Goal: Information Seeking & Learning: Check status

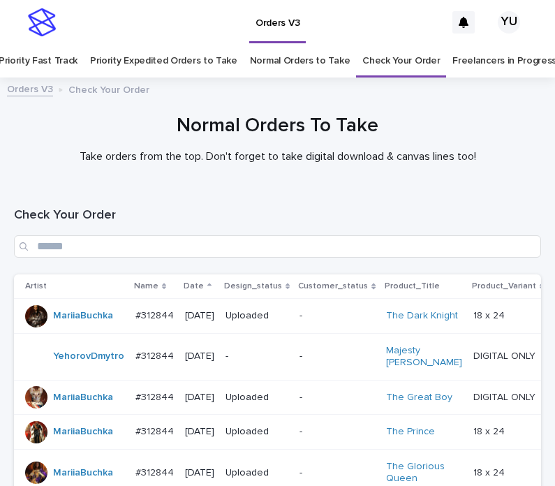
click at [302, 45] on link "Normal Orders to Take" at bounding box center [300, 61] width 101 height 33
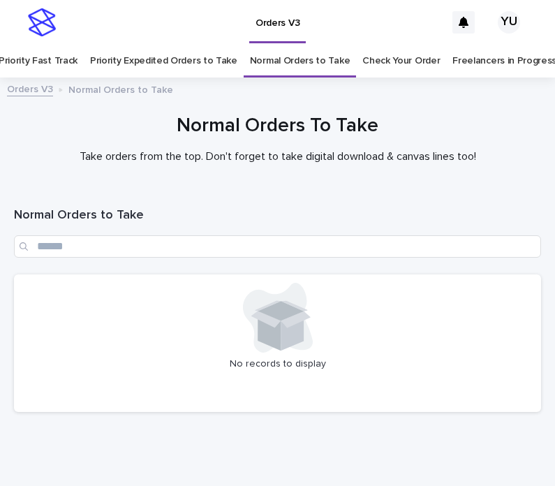
click at [497, 45] on link "Freelancers in Progress" at bounding box center [504, 61] width 104 height 33
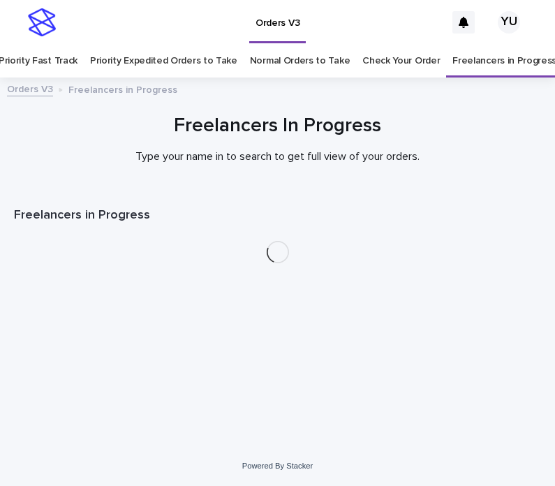
click at [449, 353] on div "Loading... Saving… Loading... Saving… Freelancers in Progress" at bounding box center [277, 301] width 541 height 221
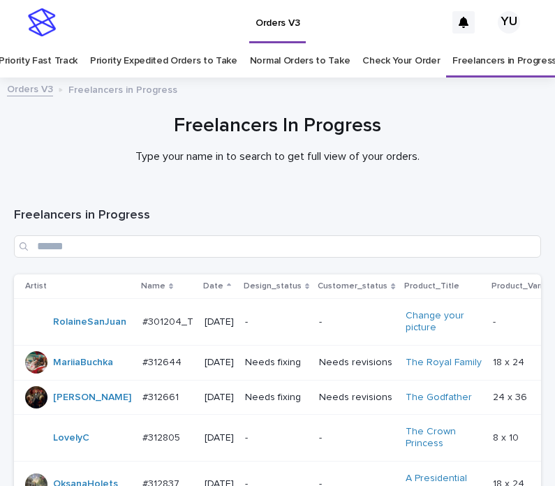
click at [335, 45] on link "Normal Orders to Take" at bounding box center [300, 61] width 101 height 33
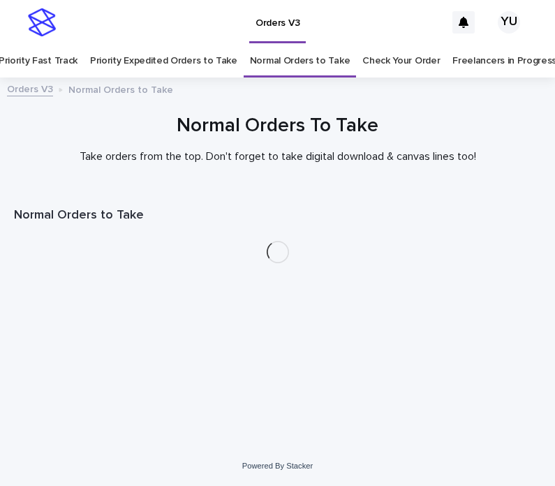
scroll to position [45, 0]
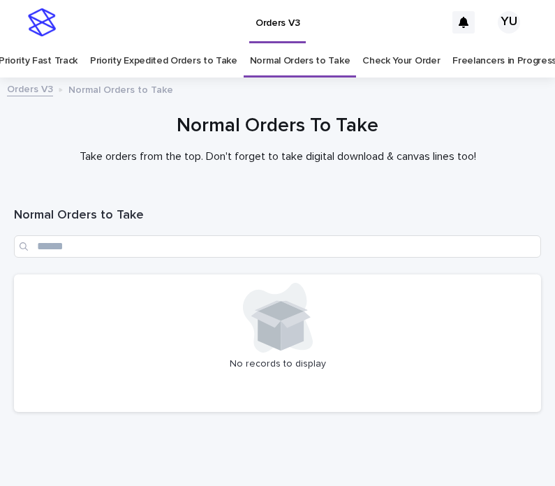
click at [202, 45] on link "Priority Expedited Orders to Take" at bounding box center [163, 61] width 147 height 33
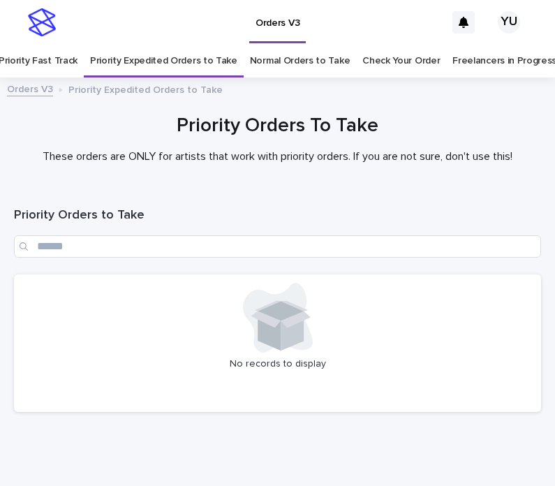
click at [63, 45] on link "Priority Fast Track" at bounding box center [38, 61] width 79 height 33
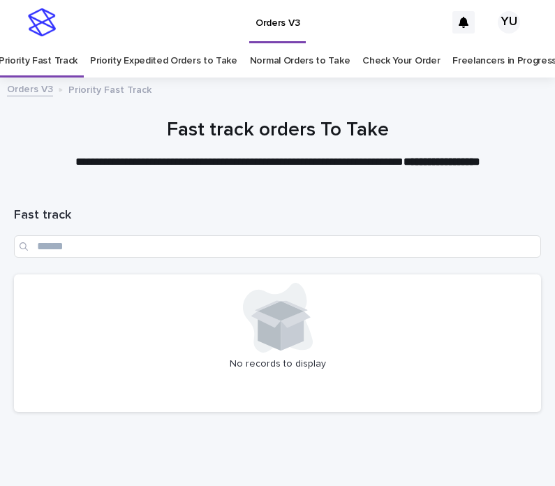
click at [313, 45] on link "Normal Orders to Take" at bounding box center [300, 61] width 101 height 33
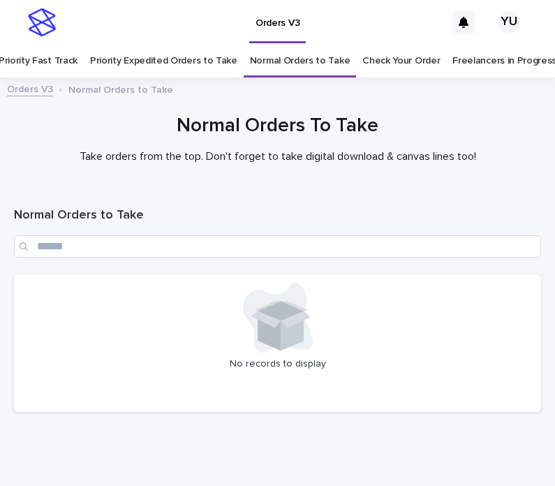
click at [482, 45] on link "Freelancers in Progress" at bounding box center [504, 61] width 104 height 33
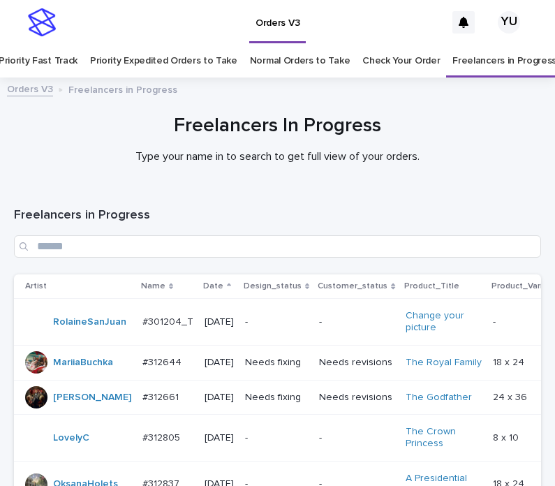
click at [323, 45] on link "Normal Orders to Take" at bounding box center [300, 61] width 101 height 33
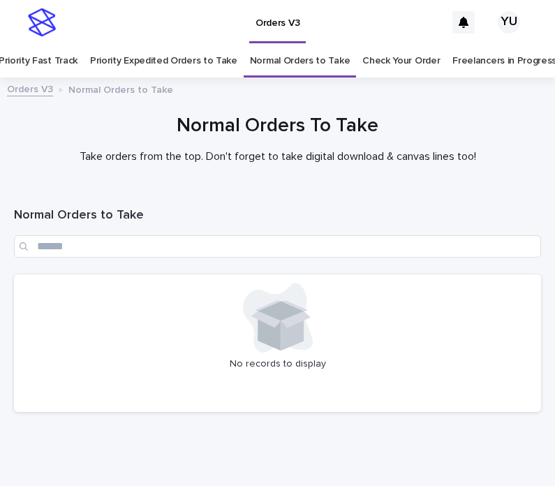
click at [501, 45] on link "Freelancers in Progress" at bounding box center [504, 61] width 104 height 33
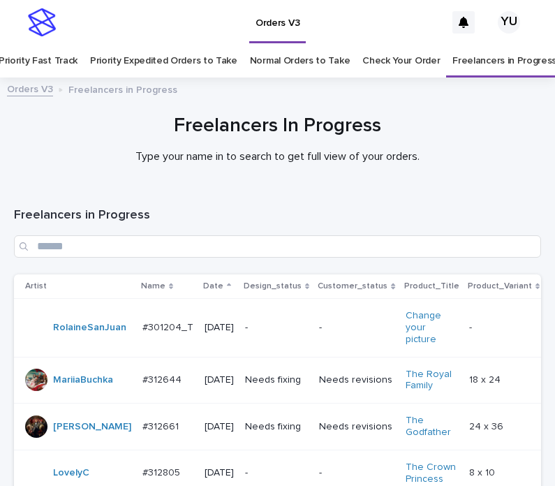
click at [323, 45] on link "Normal Orders to Take" at bounding box center [300, 61] width 101 height 33
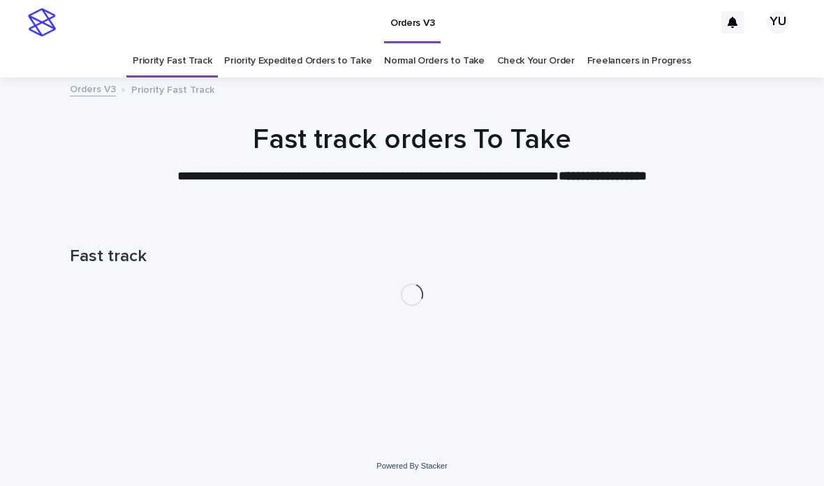
scroll to position [45, 0]
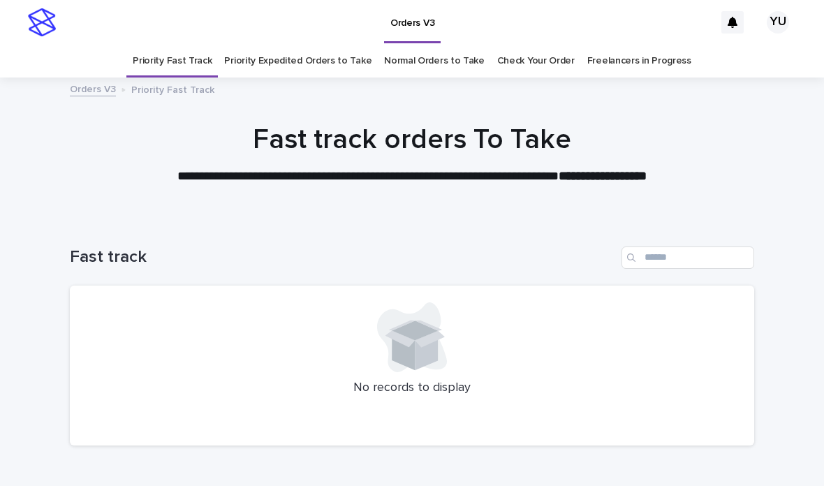
click at [644, 45] on link "Freelancers in Progress" at bounding box center [639, 61] width 104 height 33
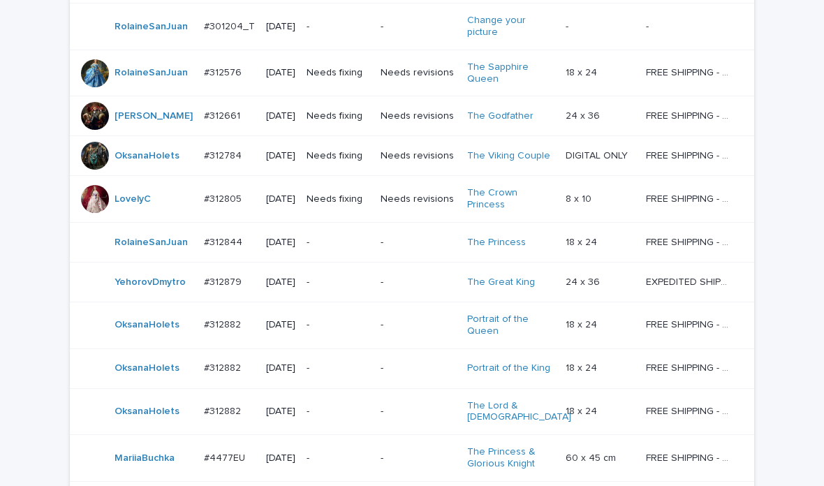
scroll to position [307, 0]
click at [612, 449] on p "60 x 45 cm" at bounding box center [591, 456] width 53 height 15
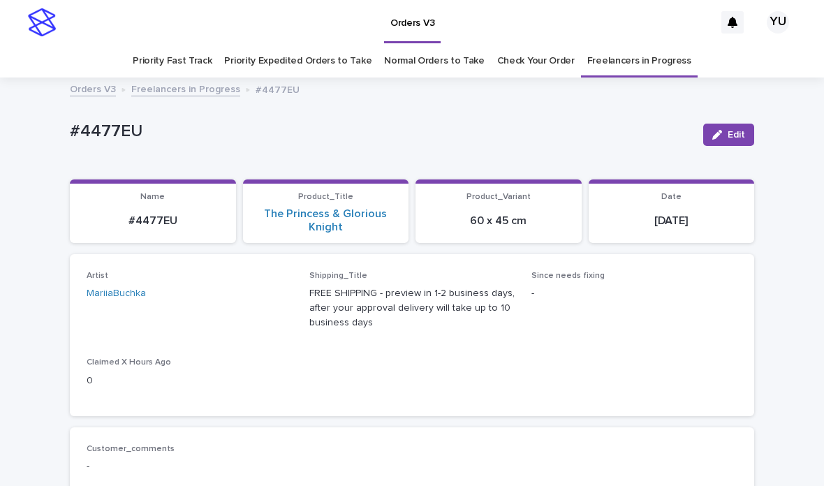
click at [196, 45] on link "Priority Fast Track" at bounding box center [172, 61] width 79 height 33
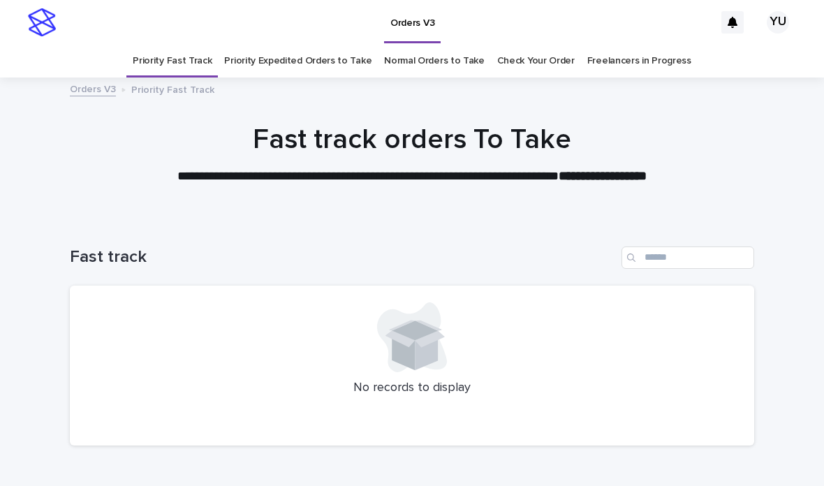
click at [431, 45] on link "Normal Orders to Take" at bounding box center [434, 61] width 101 height 33
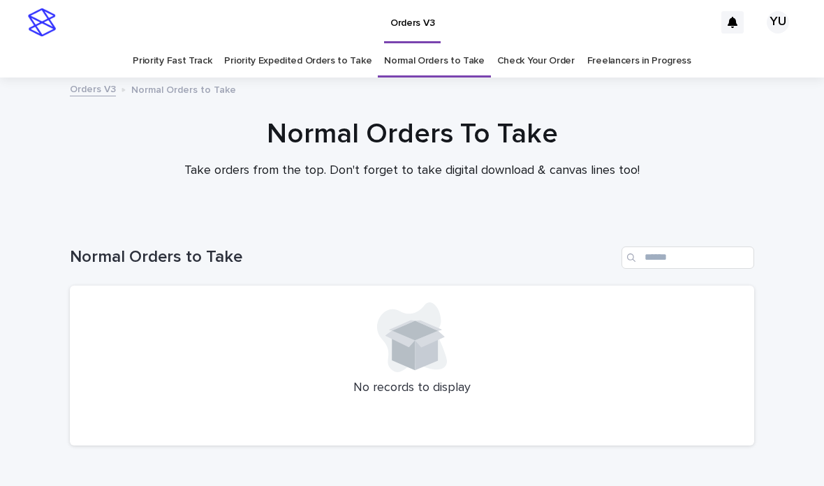
click at [340, 45] on link "Priority Expedited Orders to Take" at bounding box center [297, 61] width 147 height 33
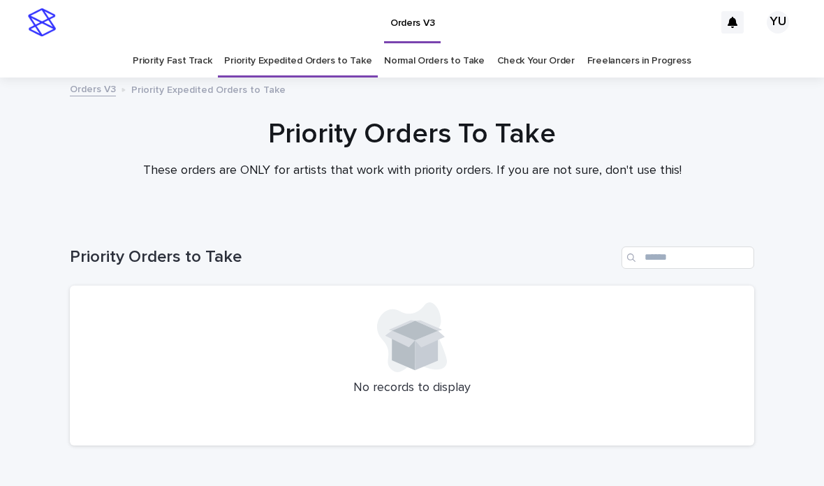
click at [673, 45] on link "Freelancers in Progress" at bounding box center [639, 61] width 104 height 33
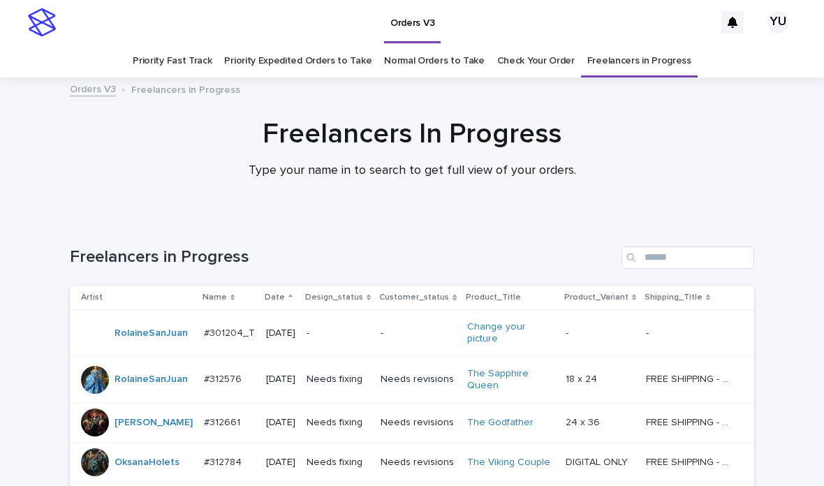
click at [327, 45] on link "Priority Expedited Orders to Take" at bounding box center [297, 61] width 147 height 33
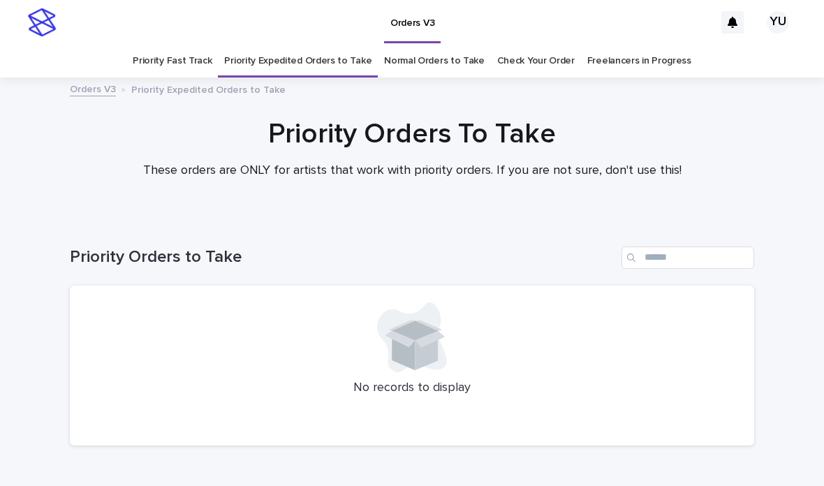
click at [652, 45] on link "Freelancers in Progress" at bounding box center [639, 61] width 104 height 33
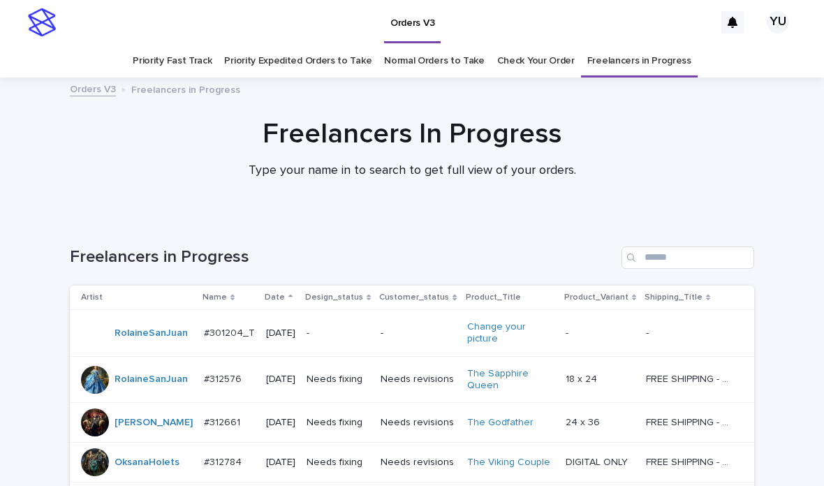
click at [332, 45] on link "Priority Expedited Orders to Take" at bounding box center [297, 61] width 147 height 33
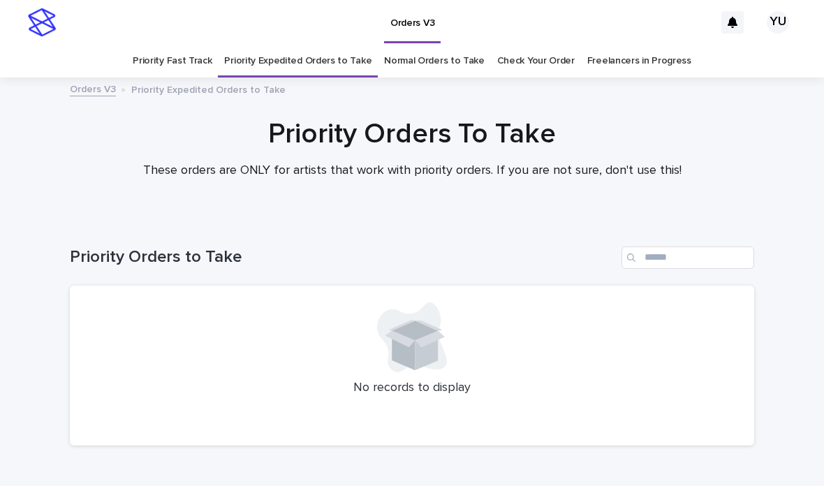
click at [651, 45] on link "Freelancers in Progress" at bounding box center [639, 61] width 104 height 33
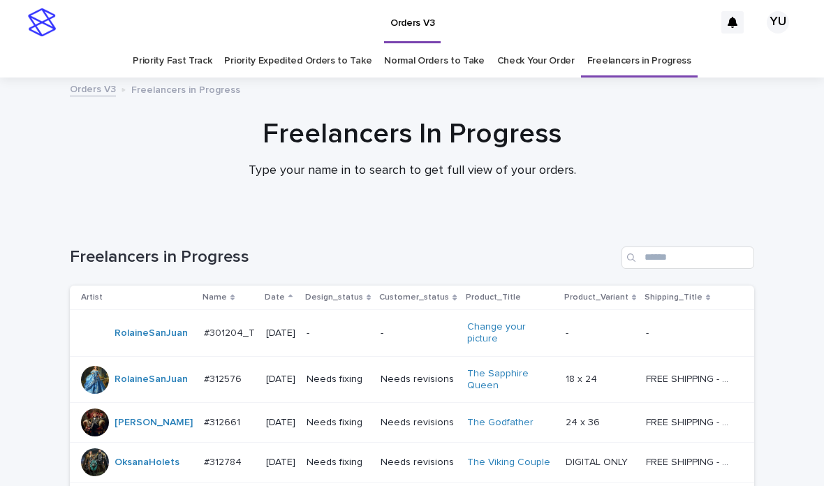
click at [535, 45] on link "Check Your Order" at bounding box center [535, 61] width 77 height 33
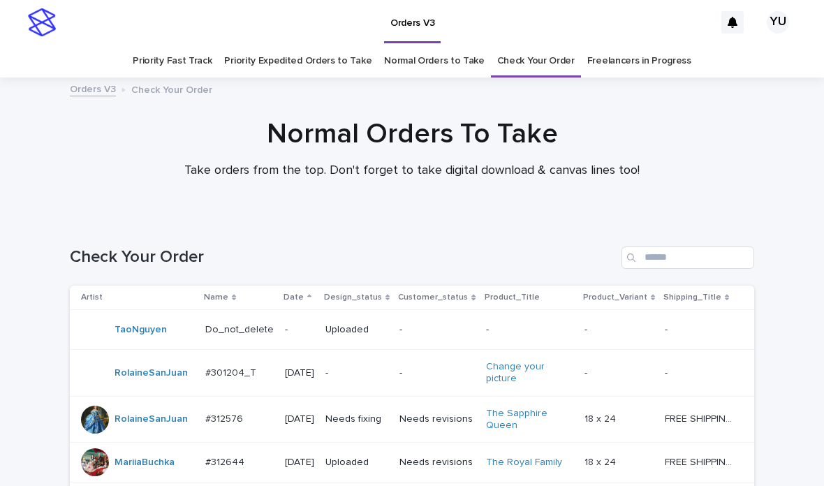
click at [212, 45] on link "Priority Fast Track" at bounding box center [172, 61] width 79 height 33
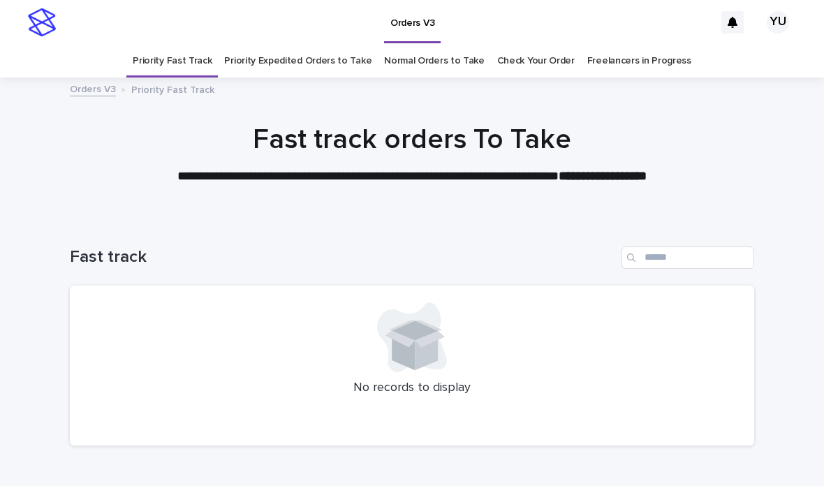
click at [337, 45] on link "Priority Expedited Orders to Take" at bounding box center [297, 61] width 147 height 33
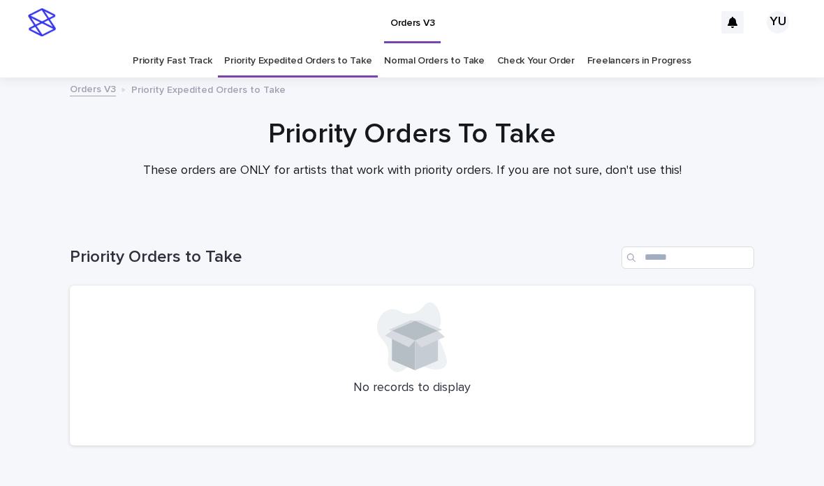
click at [635, 45] on link "Freelancers in Progress" at bounding box center [639, 61] width 104 height 33
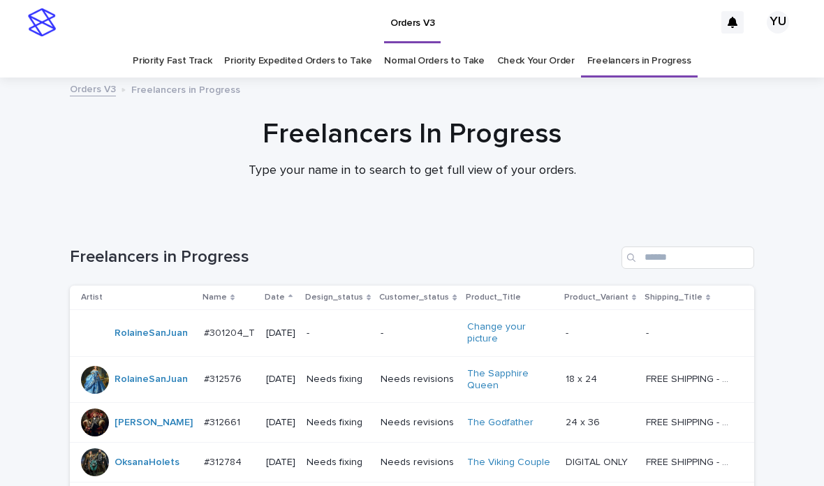
click at [343, 45] on link "Priority Expedited Orders to Take" at bounding box center [297, 61] width 147 height 33
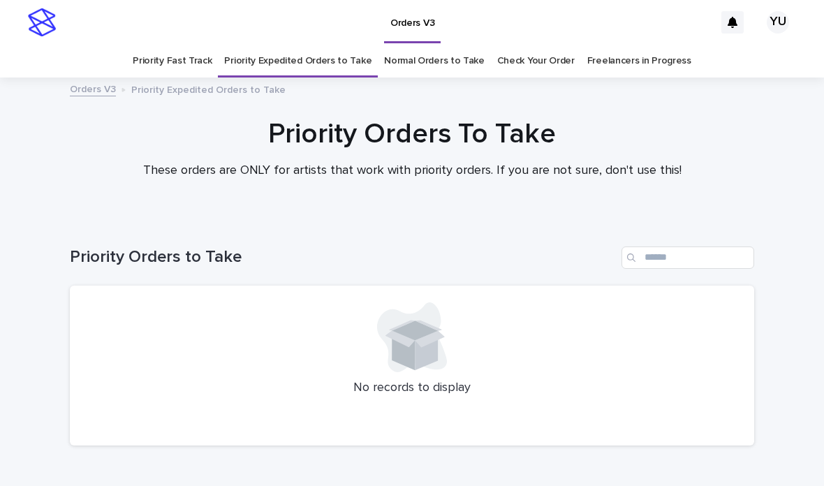
click at [618, 78] on div at bounding box center [412, 148] width 824 height 140
click at [669, 45] on link "Freelancers in Progress" at bounding box center [639, 61] width 104 height 33
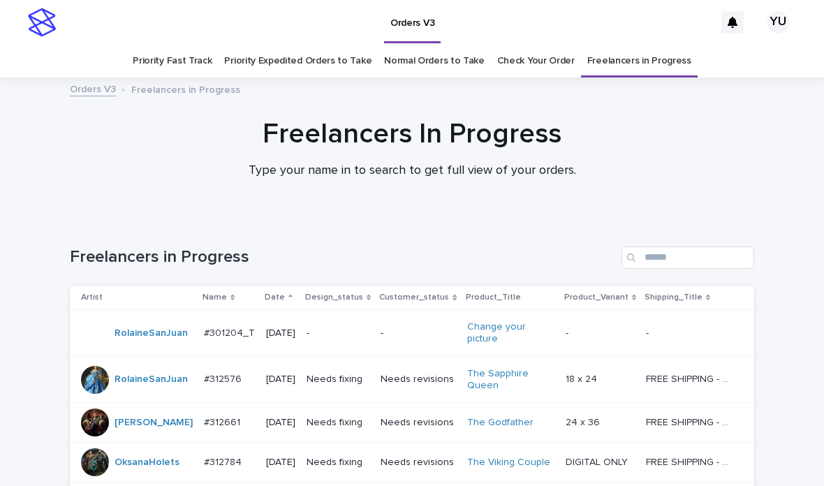
click at [357, 45] on link "Priority Expedited Orders to Take" at bounding box center [297, 61] width 147 height 33
